Goal: Task Accomplishment & Management: Use online tool/utility

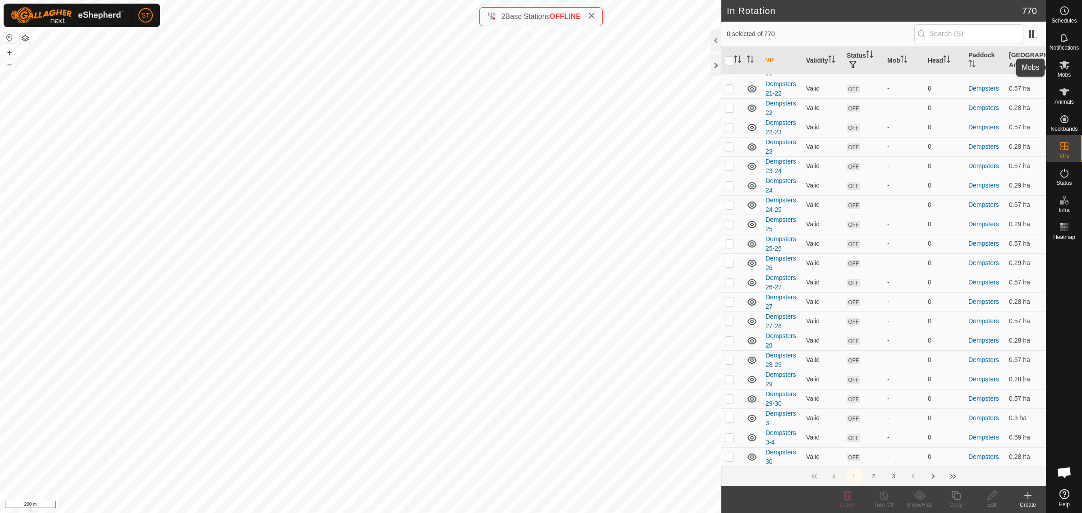
click at [1063, 60] on icon at bounding box center [1064, 65] width 11 height 11
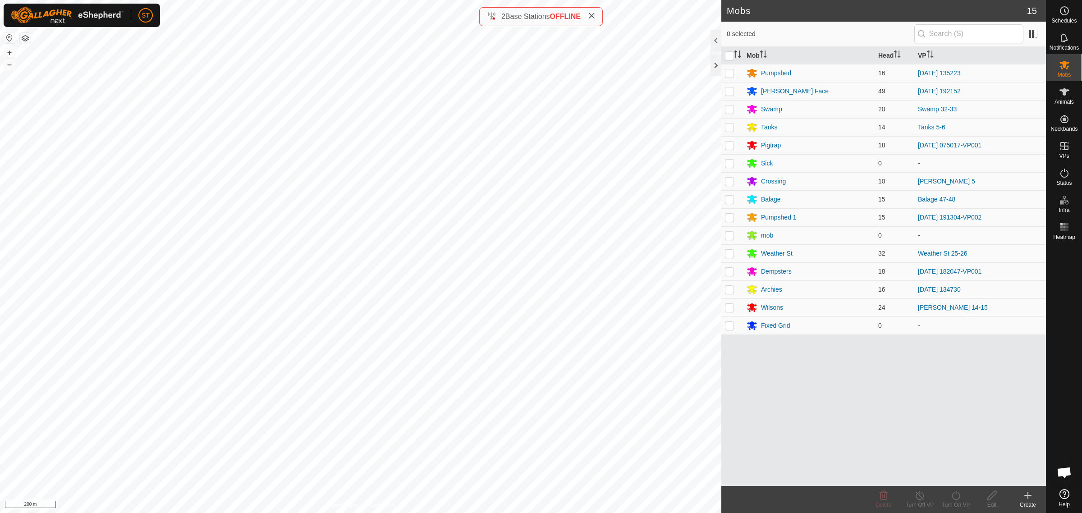
click at [1029, 497] on icon at bounding box center [1028, 495] width 11 height 11
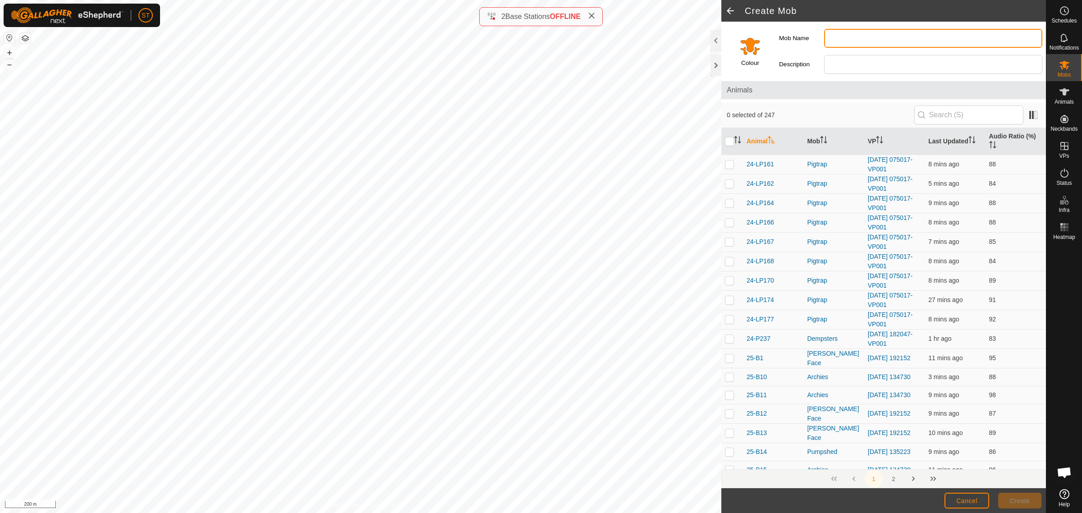
click at [857, 37] on input "Mob Name" at bounding box center [933, 38] width 218 height 19
type input "[PERSON_NAME]"
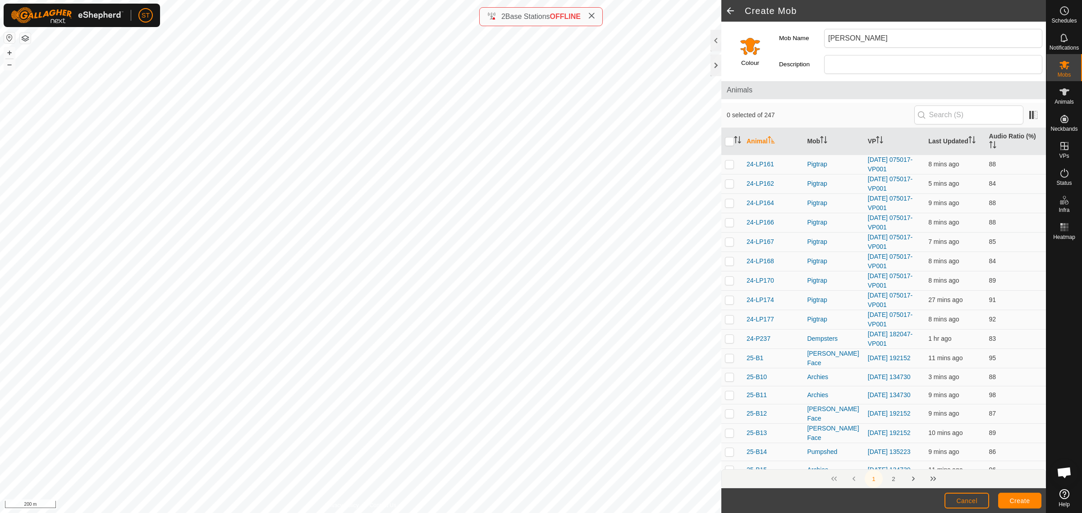
click at [743, 48] on input "Select a color" at bounding box center [751, 46] width 22 height 22
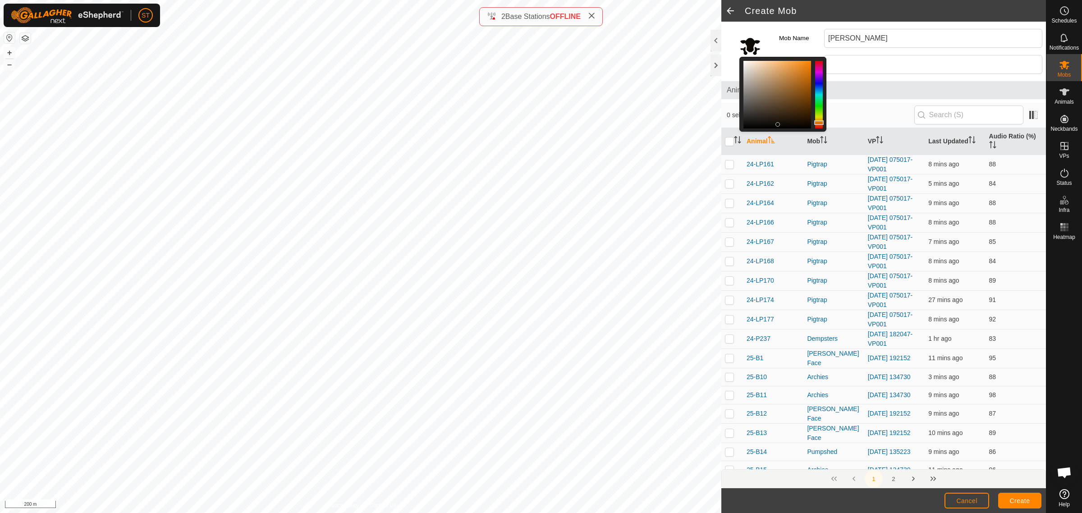
click at [779, 124] on div at bounding box center [778, 95] width 68 height 68
click at [756, 122] on div at bounding box center [778, 95] width 68 height 68
click at [747, 87] on div at bounding box center [778, 95] width 68 height 68
click at [750, 66] on div at bounding box center [778, 95] width 68 height 68
click at [788, 69] on div at bounding box center [778, 95] width 68 height 68
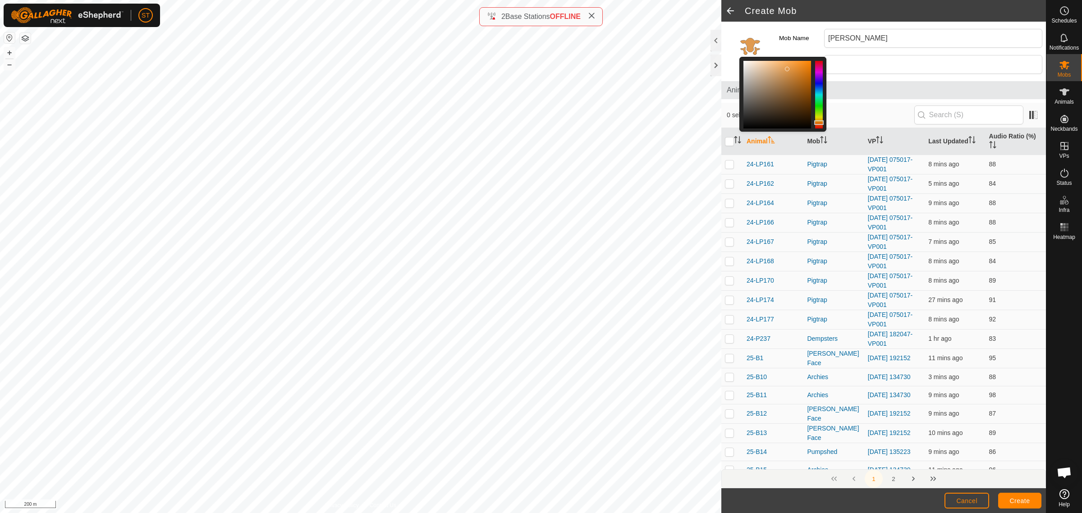
click at [794, 105] on div at bounding box center [778, 95] width 68 height 68
click at [792, 119] on div at bounding box center [778, 95] width 68 height 68
click at [762, 124] on div at bounding box center [778, 95] width 68 height 68
click at [749, 71] on div at bounding box center [778, 95] width 68 height 68
click at [745, 64] on div at bounding box center [778, 95] width 68 height 68
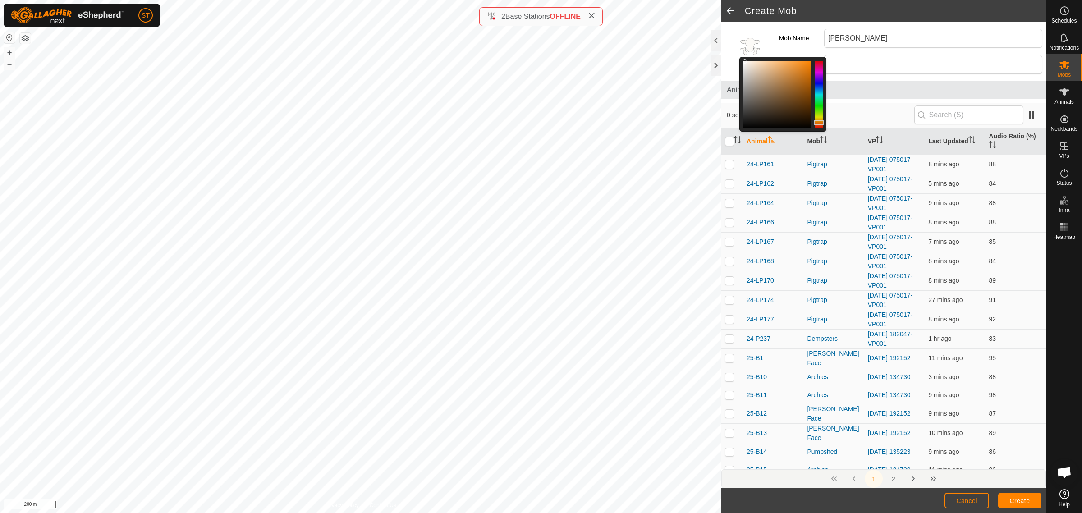
click at [745, 61] on div at bounding box center [778, 95] width 68 height 68
click at [1010, 502] on span "Create" at bounding box center [1020, 500] width 20 height 7
